Goal: Navigation & Orientation: Find specific page/section

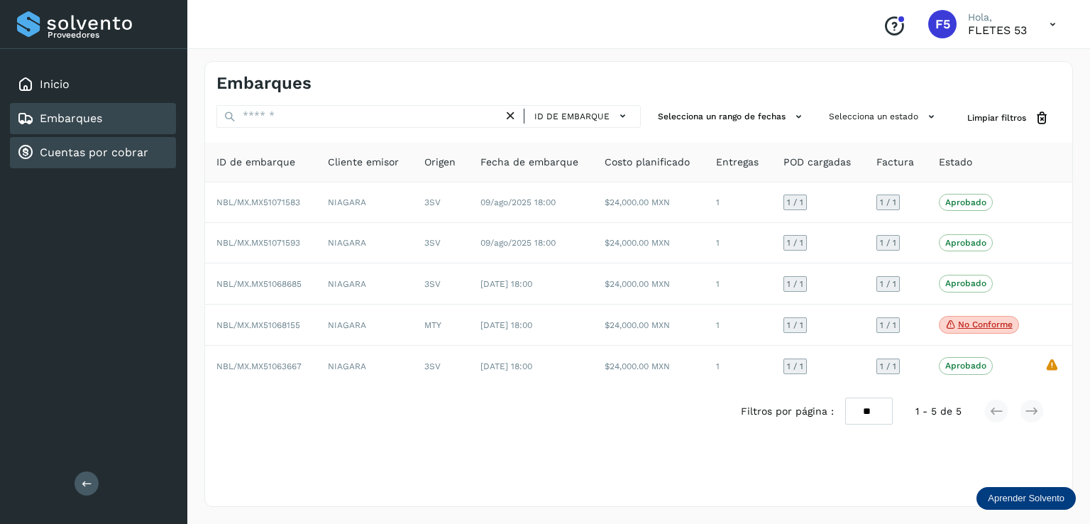
click at [110, 148] on link "Cuentas por cobrar" at bounding box center [94, 151] width 109 height 13
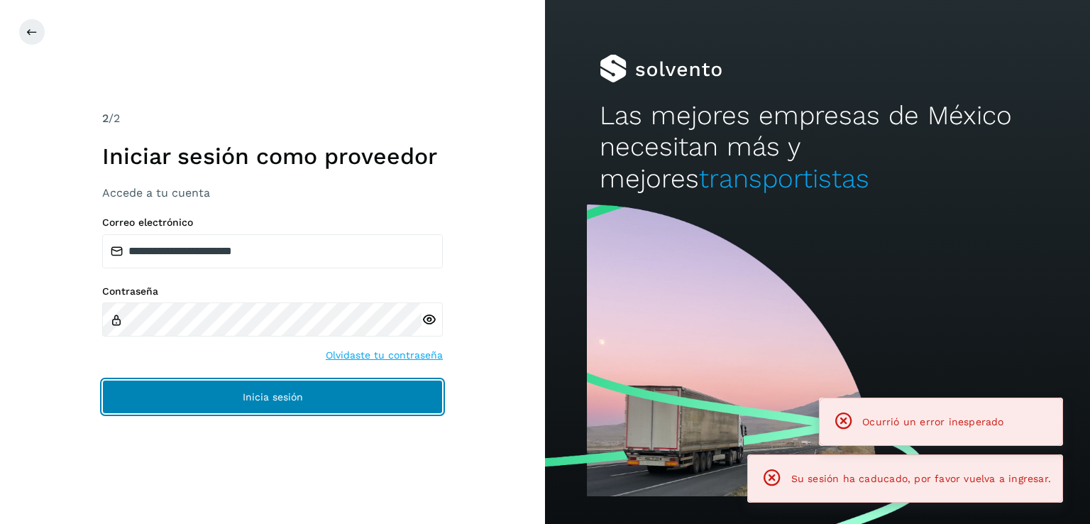
click at [314, 395] on button "Inicia sesión" at bounding box center [272, 397] width 341 height 34
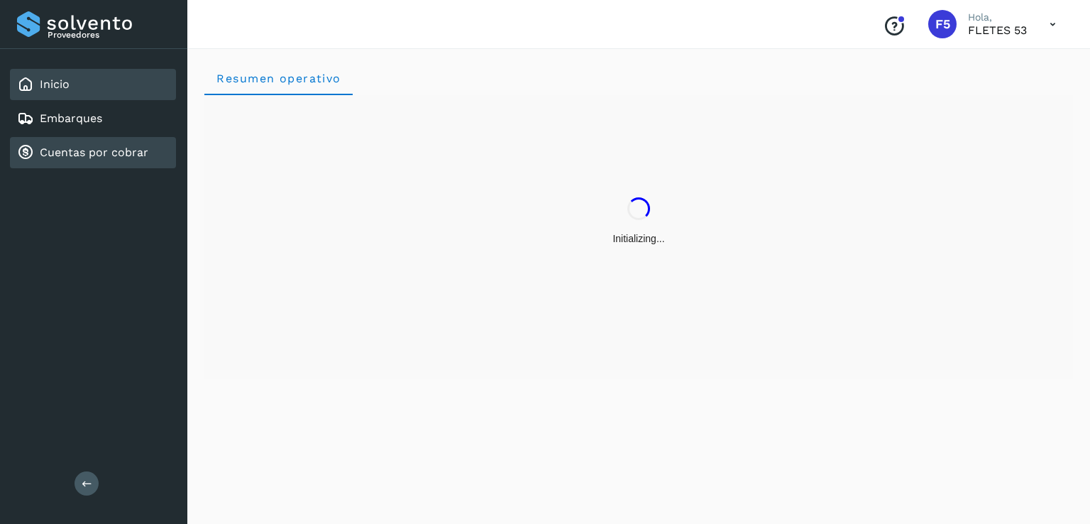
click at [125, 156] on link "Cuentas por cobrar" at bounding box center [94, 151] width 109 height 13
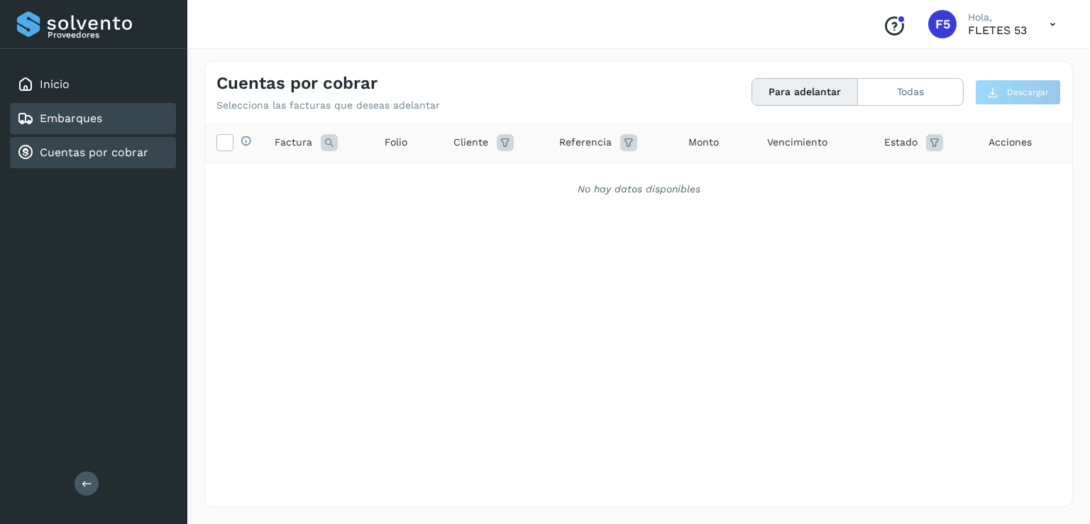
click at [84, 124] on div "Embarques" at bounding box center [59, 118] width 85 height 17
